Goal: Information Seeking & Learning: Find specific fact

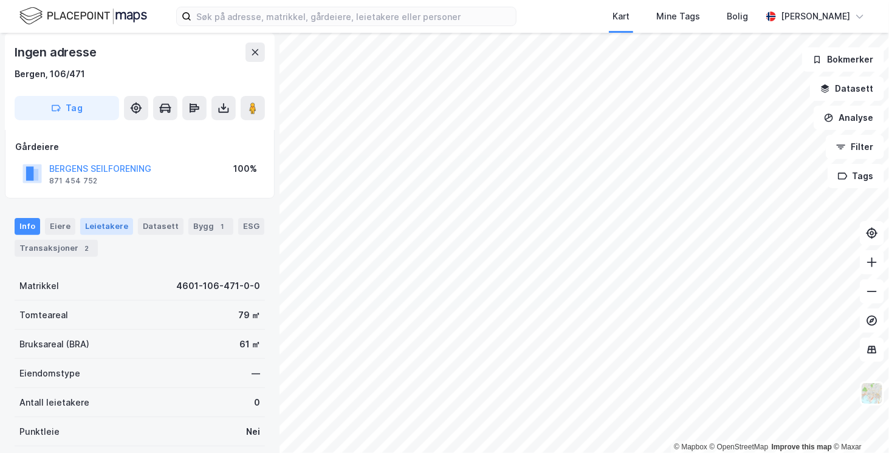
scroll to position [25, 0]
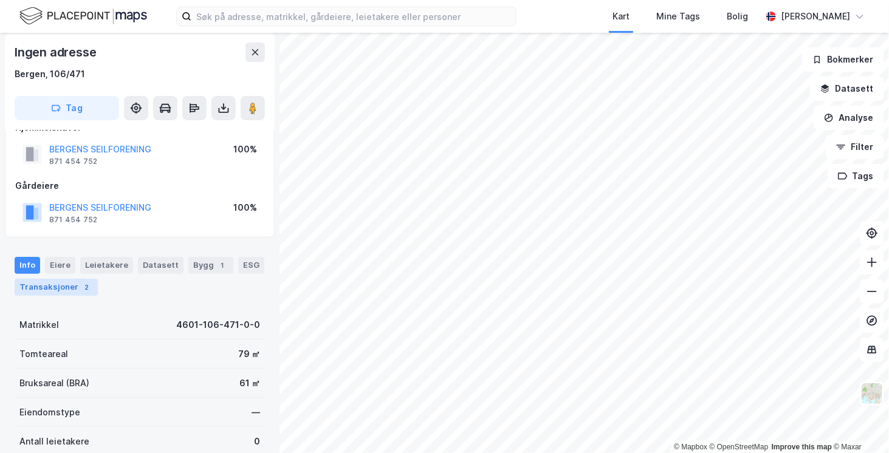
click at [73, 284] on div "Transaksjoner 2" at bounding box center [56, 287] width 83 height 17
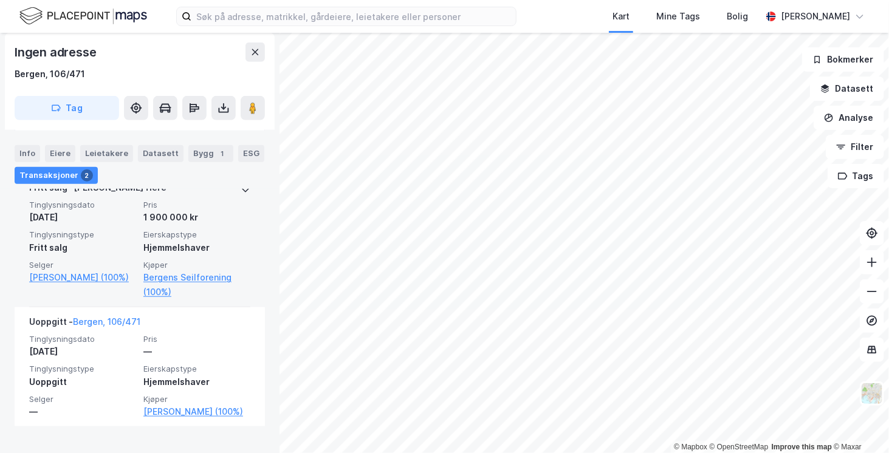
scroll to position [375, 0]
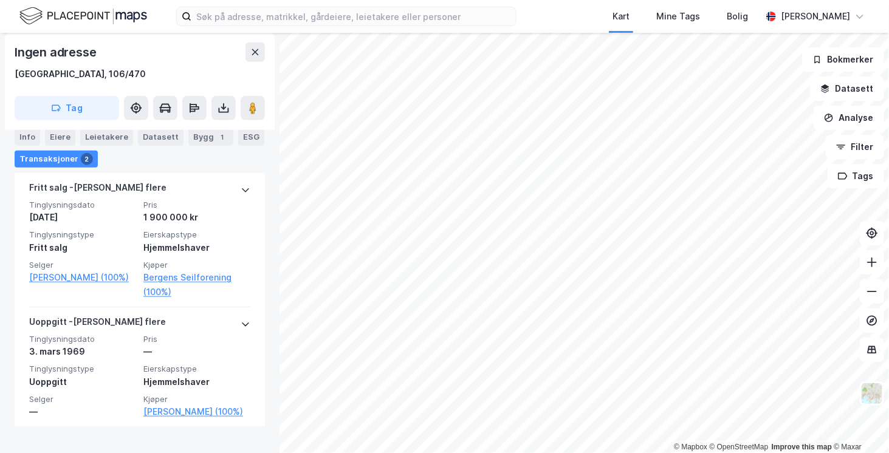
scroll to position [375, 0]
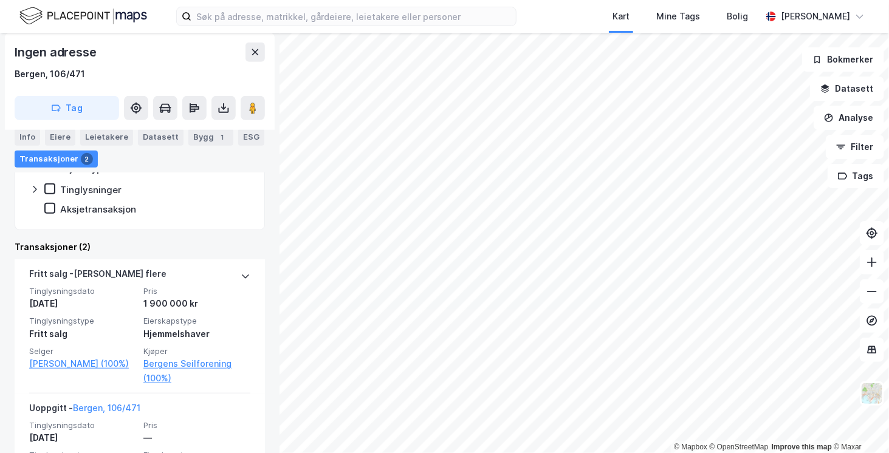
scroll to position [375, 0]
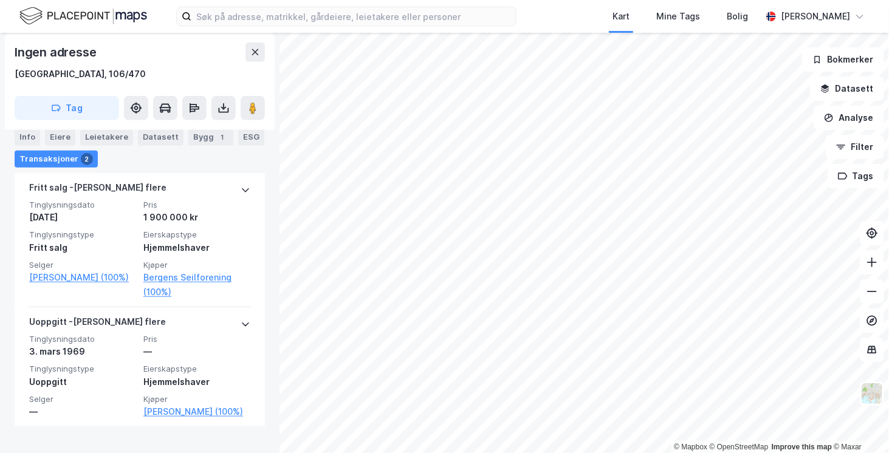
scroll to position [375, 0]
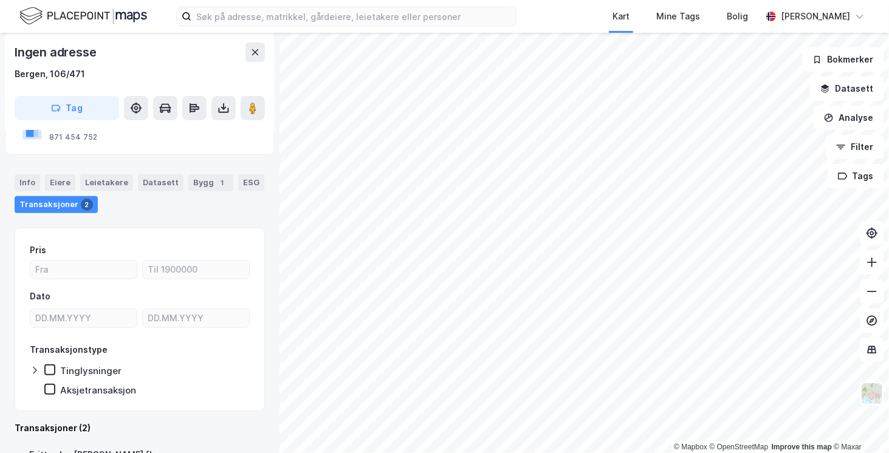
scroll to position [375, 0]
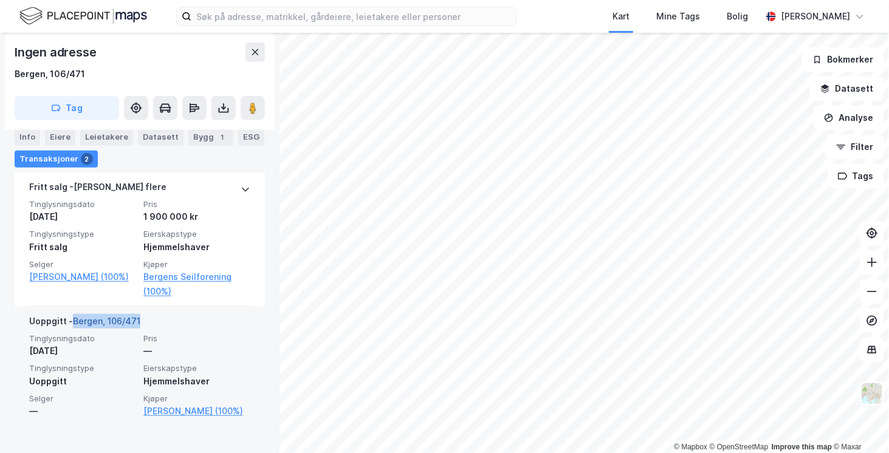
drag, startPoint x: 148, startPoint y: 314, endPoint x: 74, endPoint y: 320, distance: 74.4
click at [74, 320] on div "Uoppgitt - [GEOGRAPHIC_DATA], 106/471" at bounding box center [139, 323] width 221 height 19
copy link "Bergen, 106/471"
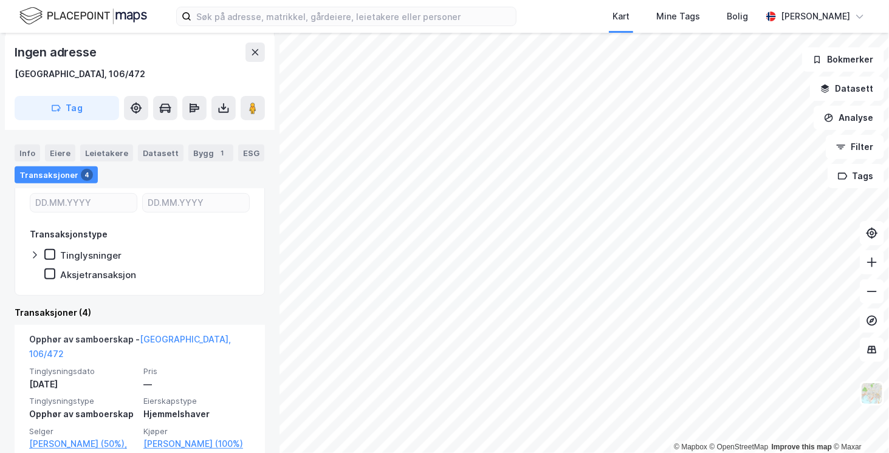
scroll to position [123, 0]
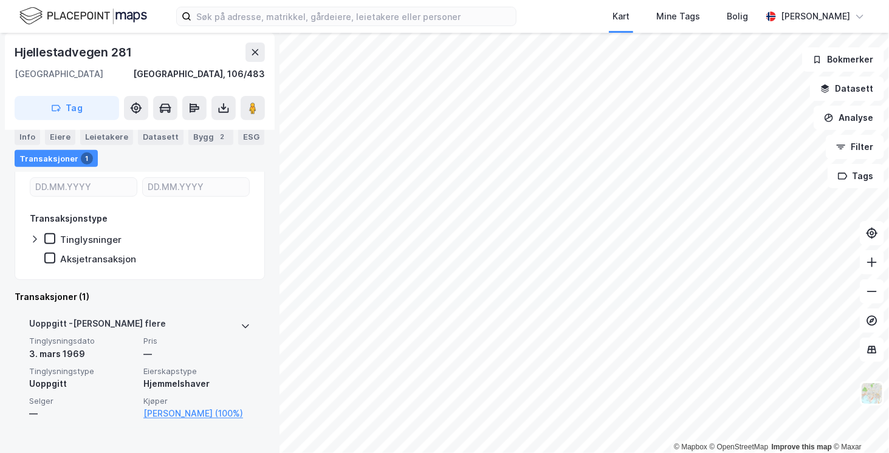
scroll to position [179, 0]
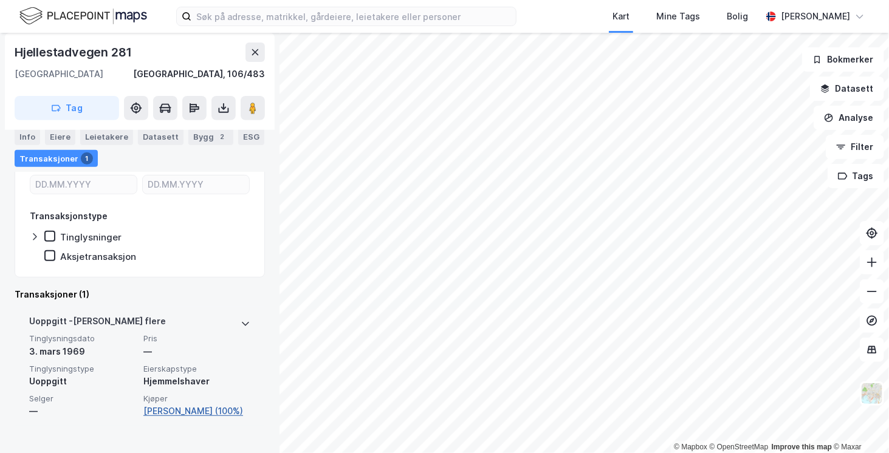
click at [178, 411] on link "[PERSON_NAME] (100%)" at bounding box center [196, 411] width 107 height 15
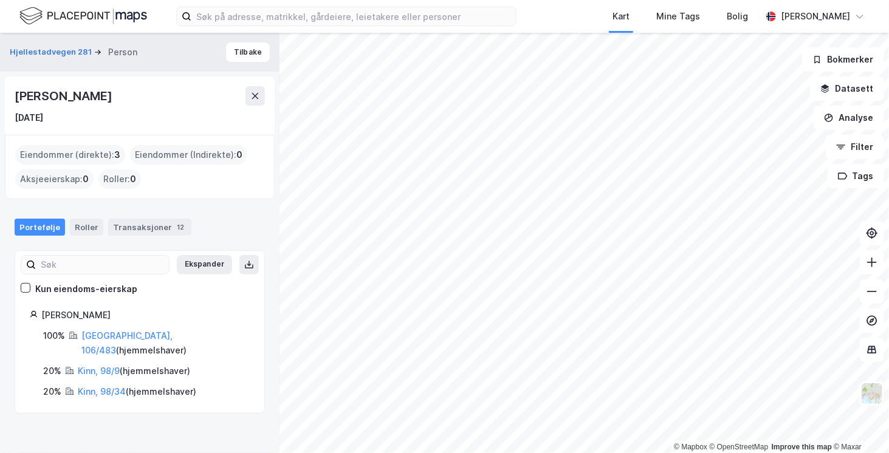
drag, startPoint x: 71, startPoint y: 116, endPoint x: 18, endPoint y: 98, distance: 55.7
click at [18, 98] on div "[PERSON_NAME] [DATE]" at bounding box center [140, 105] width 250 height 39
copy div "[PERSON_NAME] [DATE]"
drag, startPoint x: 54, startPoint y: 52, endPoint x: 30, endPoint y: 69, distance: 29.7
click at [30, 69] on div "Hjellestadvegen 281 Person Tilbake" at bounding box center [139, 52] width 279 height 39
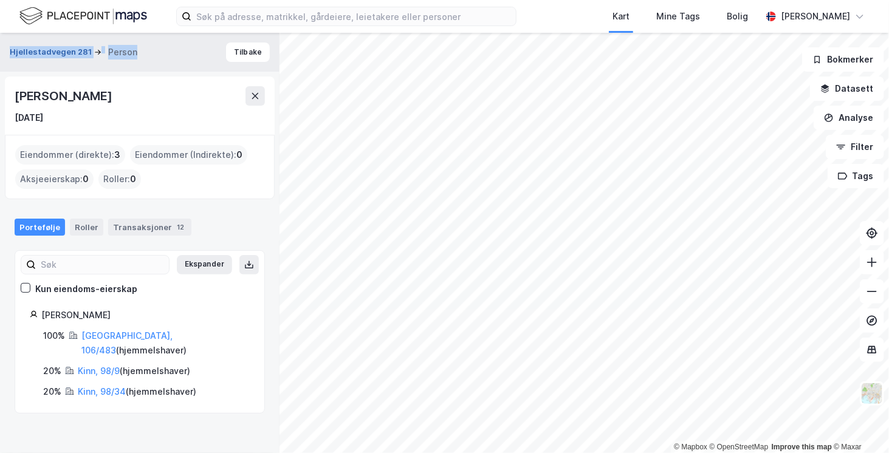
drag, startPoint x: 131, startPoint y: 52, endPoint x: 12, endPoint y: 50, distance: 118.5
click at [12, 50] on div "Hjellestadvegen 281 Person" at bounding box center [78, 52] width 137 height 15
copy div "Hjellestadvegen 281 Person"
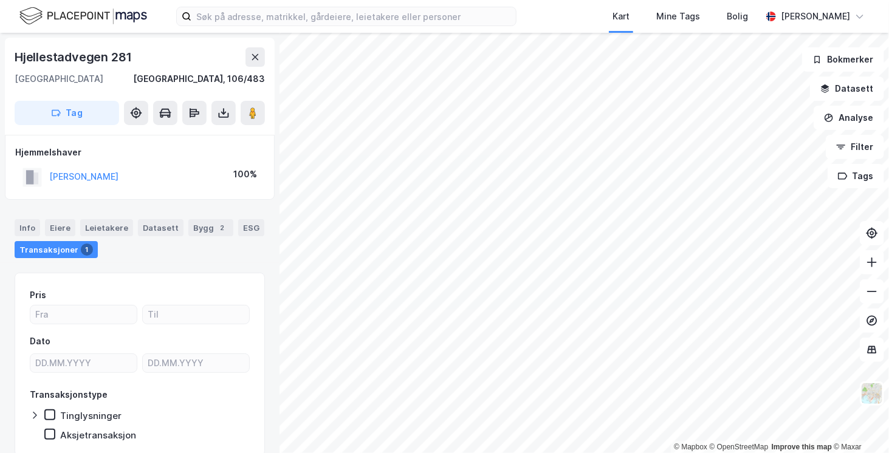
scroll to position [45, 0]
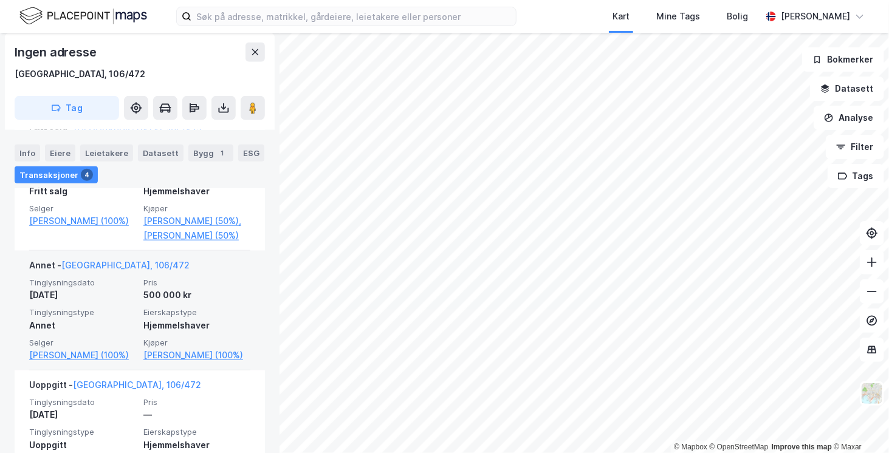
scroll to position [531, 0]
